Goal: Information Seeking & Learning: Learn about a topic

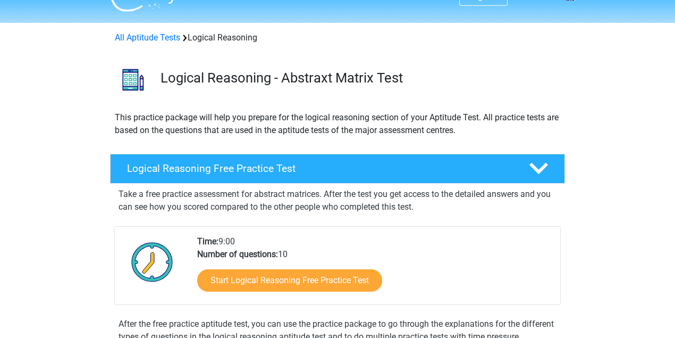
scroll to position [106, 0]
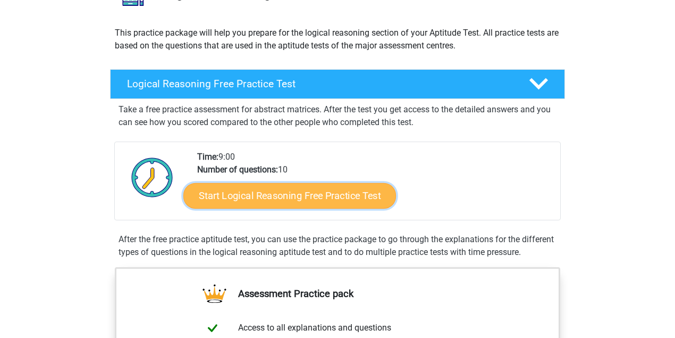
click at [299, 187] on link "Start Logical Reasoning Free Practice Test" at bounding box center [289, 195] width 213 height 26
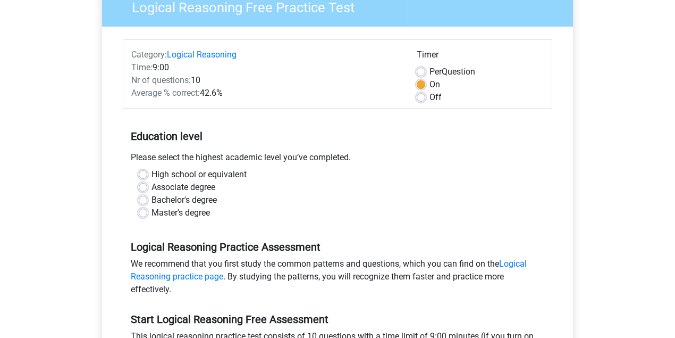
scroll to position [106, 0]
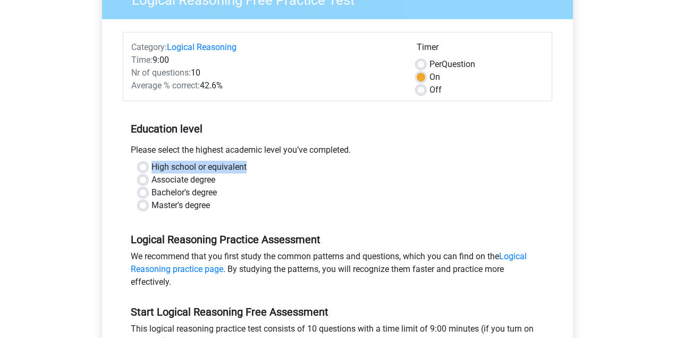
click at [146, 166] on div "High school or equivalent" at bounding box center [338, 167] width 398 height 13
click at [151, 164] on label "High school or equivalent" at bounding box center [198, 167] width 95 height 13
click at [141, 164] on input "High school or equivalent" at bounding box center [143, 166] width 9 height 11
radio input "true"
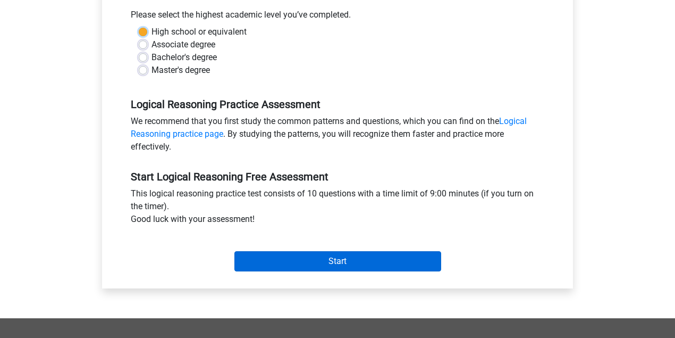
scroll to position [319, 0]
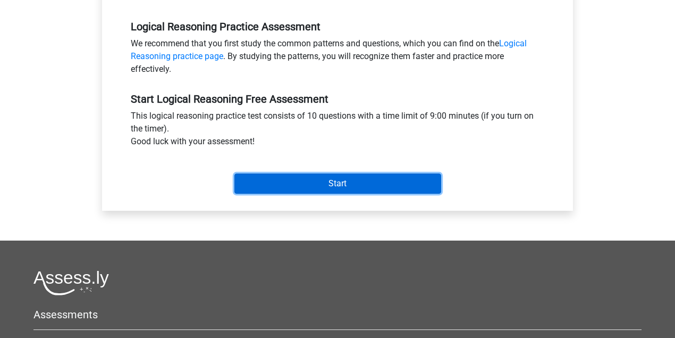
click at [315, 183] on input "Start" at bounding box center [337, 183] width 207 height 20
click at [348, 181] on input "Start" at bounding box center [337, 183] width 207 height 20
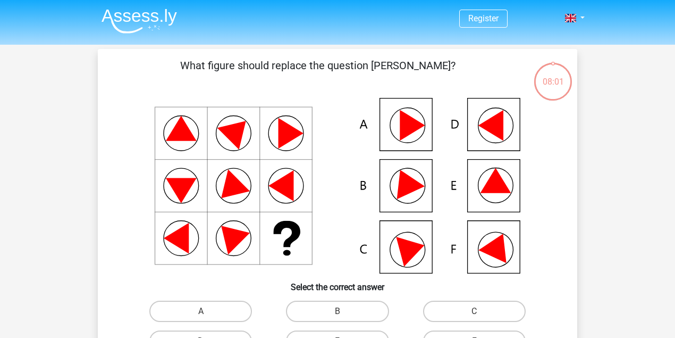
click at [395, 184] on icon at bounding box center [337, 185] width 428 height 175
click at [365, 189] on icon at bounding box center [337, 185] width 428 height 175
click at [361, 187] on icon at bounding box center [337, 185] width 428 height 175
click at [391, 184] on icon at bounding box center [337, 185] width 428 height 175
click at [398, 186] on icon at bounding box center [337, 185] width 428 height 175
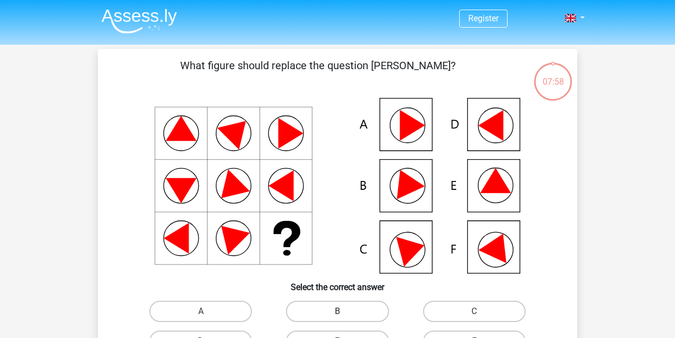
click at [343, 310] on label "B" at bounding box center [337, 310] width 103 height 21
click at [343, 311] on input "B" at bounding box center [341, 314] width 7 height 7
radio input "true"
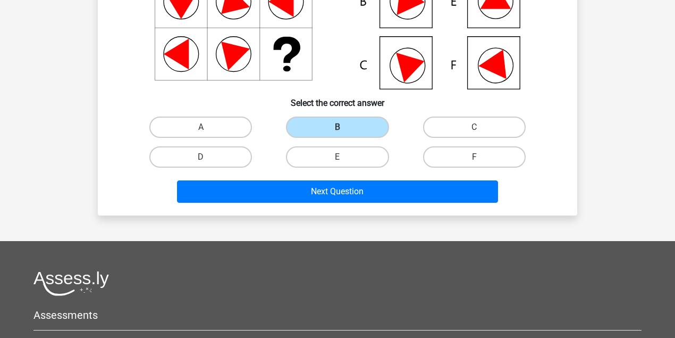
scroll to position [248, 0]
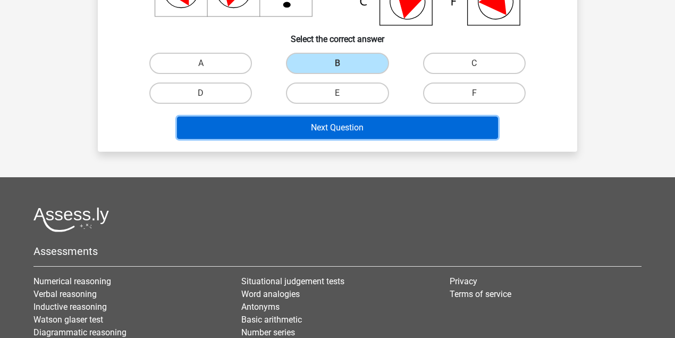
click at [334, 130] on button "Next Question" at bounding box center [338, 127] width 322 height 22
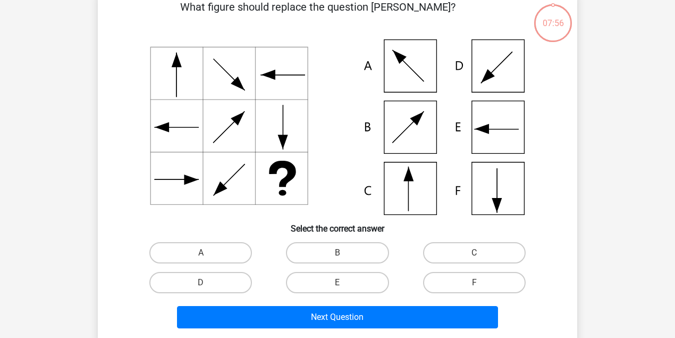
scroll to position [49, 0]
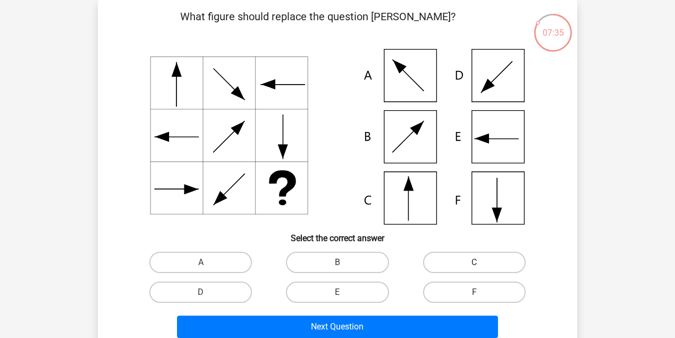
click at [450, 260] on label "C" at bounding box center [474, 261] width 103 height 21
click at [474, 262] on input "C" at bounding box center [477, 265] width 7 height 7
radio input "true"
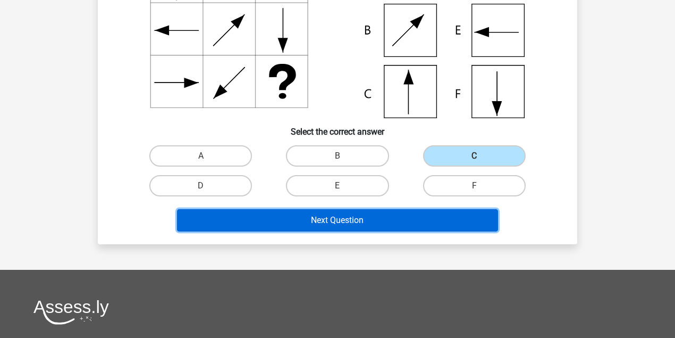
click at [342, 221] on button "Next Question" at bounding box center [338, 220] width 322 height 22
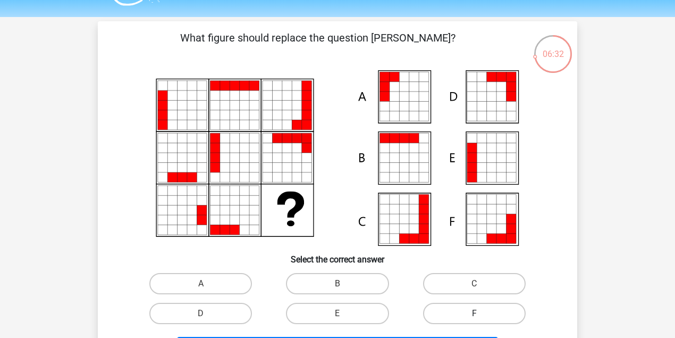
scroll to position [71, 0]
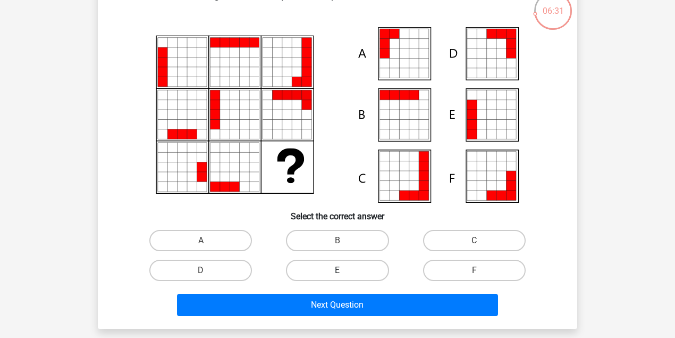
click at [349, 277] on label "E" at bounding box center [337, 269] width 103 height 21
click at [344, 277] on input "E" at bounding box center [341, 273] width 7 height 7
radio input "true"
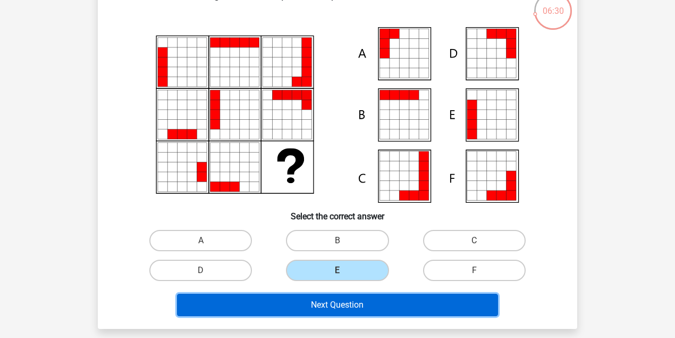
click at [343, 304] on button "Next Question" at bounding box center [338, 304] width 322 height 22
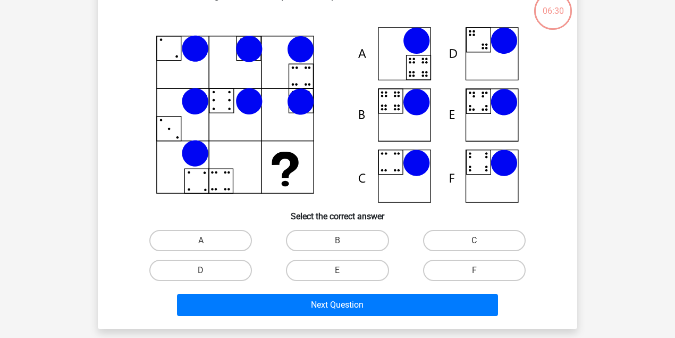
scroll to position [49, 0]
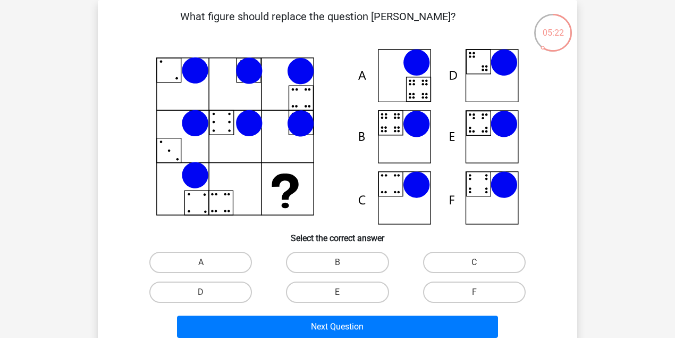
click at [485, 126] on icon at bounding box center [337, 136] width 428 height 175
click at [355, 296] on label "E" at bounding box center [337, 291] width 103 height 21
click at [344, 296] on input "E" at bounding box center [341, 295] width 7 height 7
radio input "true"
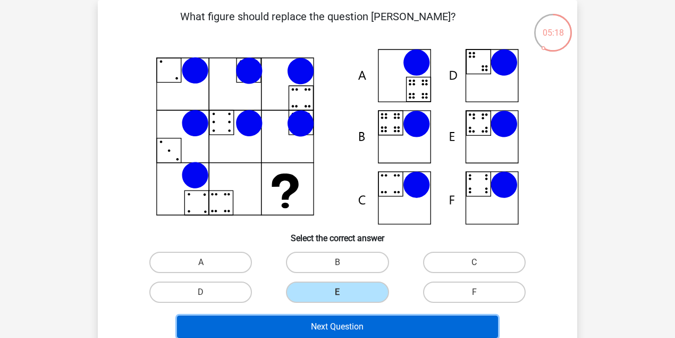
click at [323, 322] on button "Next Question" at bounding box center [338, 326] width 322 height 22
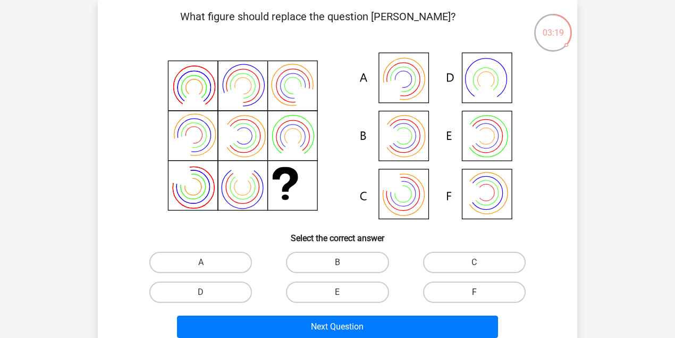
click at [461, 288] on label "F" at bounding box center [474, 291] width 103 height 21
click at [474, 292] on input "F" at bounding box center [477, 295] width 7 height 7
radio input "true"
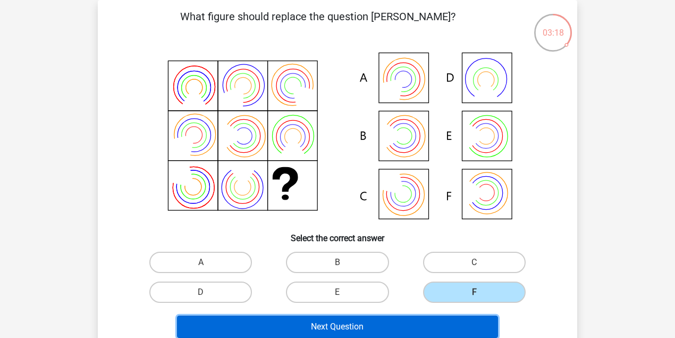
click at [343, 322] on button "Next Question" at bounding box center [338, 326] width 322 height 22
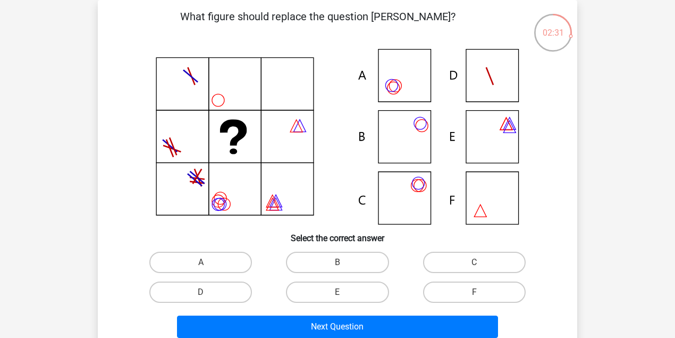
click at [342, 267] on input "B" at bounding box center [341, 265] width 7 height 7
radio input "true"
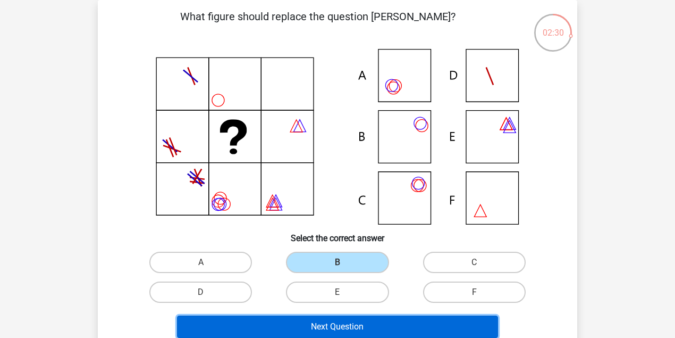
click at [354, 318] on button "Next Question" at bounding box center [338, 326] width 322 height 22
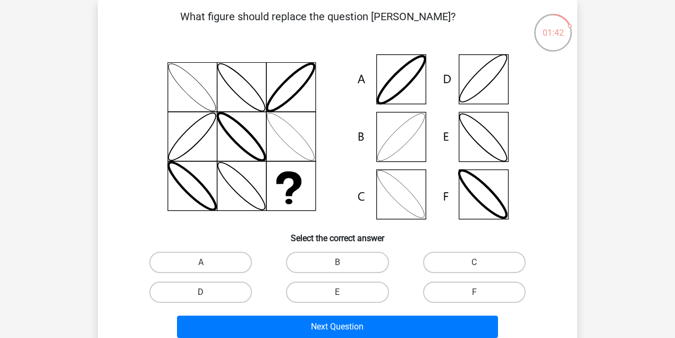
click at [195, 287] on label "D" at bounding box center [200, 291] width 103 height 21
click at [201, 292] on input "D" at bounding box center [204, 295] width 7 height 7
radio input "true"
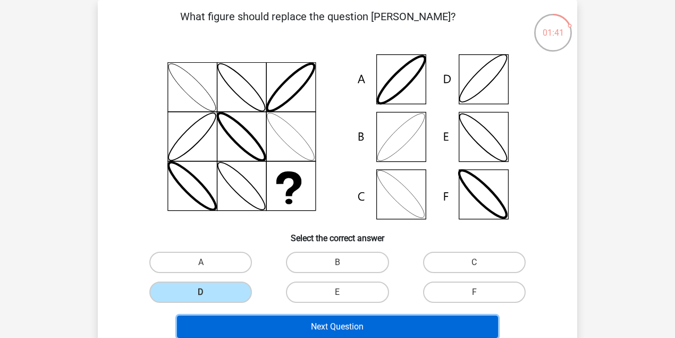
click at [247, 322] on button "Next Question" at bounding box center [338, 326] width 322 height 22
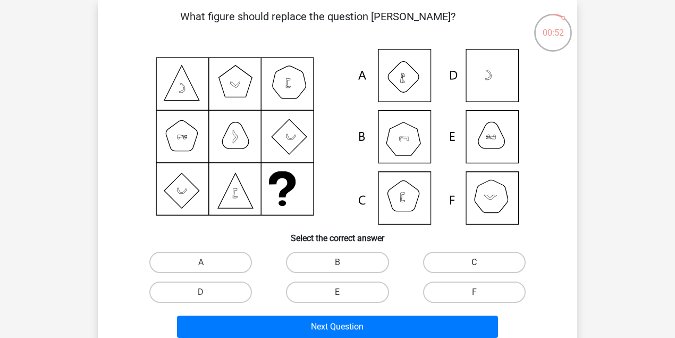
click at [443, 259] on label "C" at bounding box center [474, 261] width 103 height 21
click at [474, 262] on input "C" at bounding box center [477, 265] width 7 height 7
radio input "true"
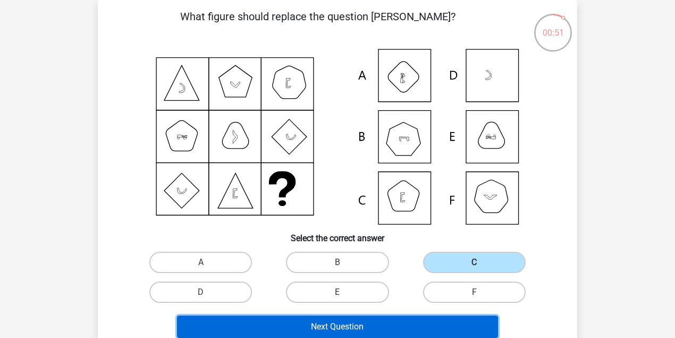
click at [368, 324] on button "Next Question" at bounding box center [338, 326] width 322 height 22
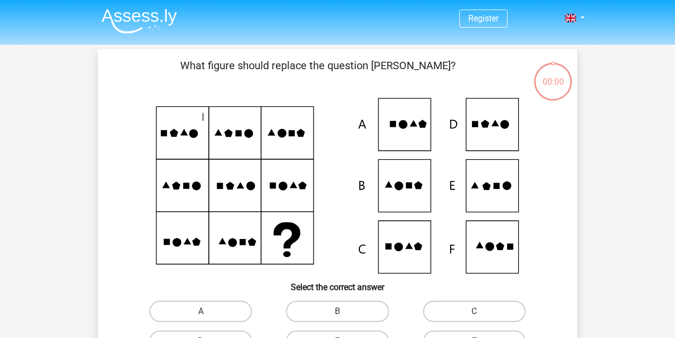
scroll to position [49, 0]
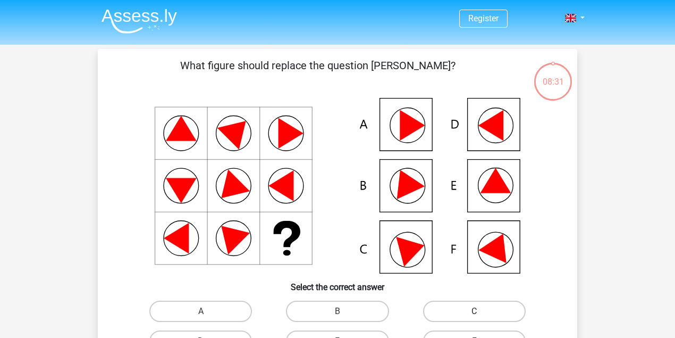
click at [458, 314] on label "C" at bounding box center [474, 310] width 103 height 21
click at [474, 314] on input "C" at bounding box center [477, 314] width 7 height 7
radio input "true"
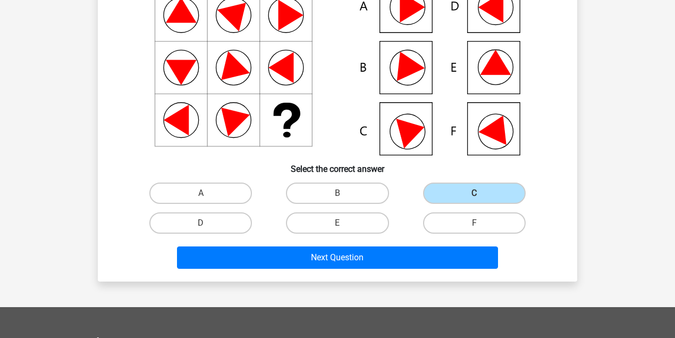
scroll to position [213, 0]
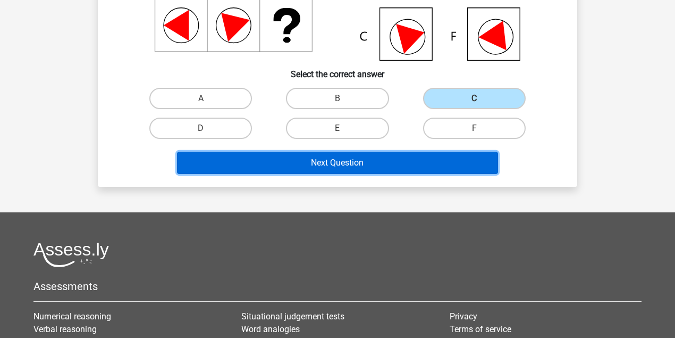
click at [334, 166] on button "Next Question" at bounding box center [338, 162] width 322 height 22
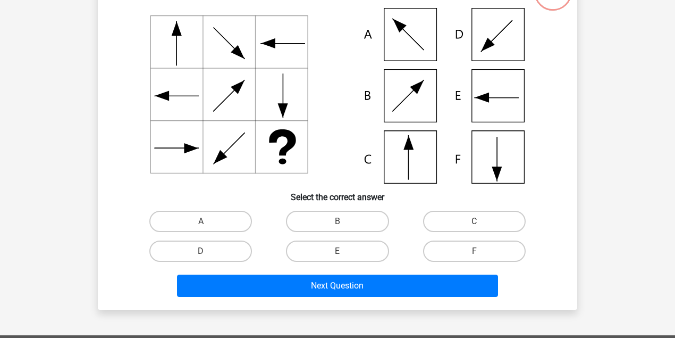
scroll to position [49, 0]
